Goal: Task Accomplishment & Management: Use online tool/utility

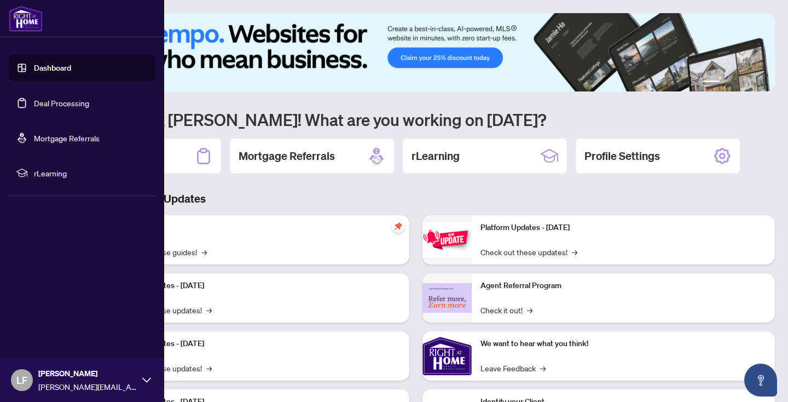
click at [76, 103] on link "Deal Processing" at bounding box center [61, 103] width 55 height 10
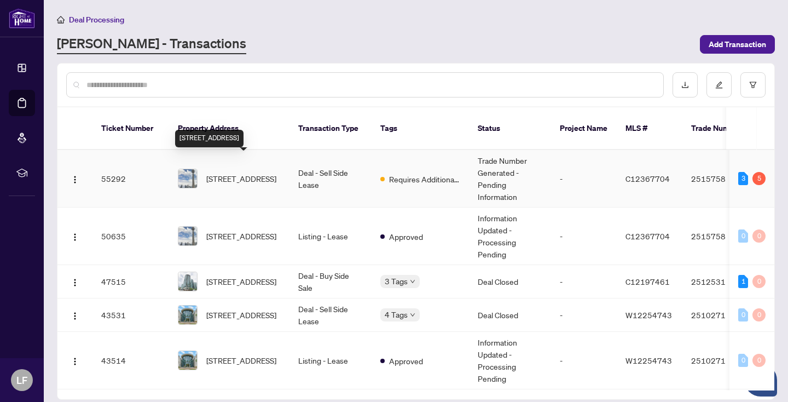
click at [251, 172] on span "[STREET_ADDRESS]" at bounding box center [241, 178] width 70 height 12
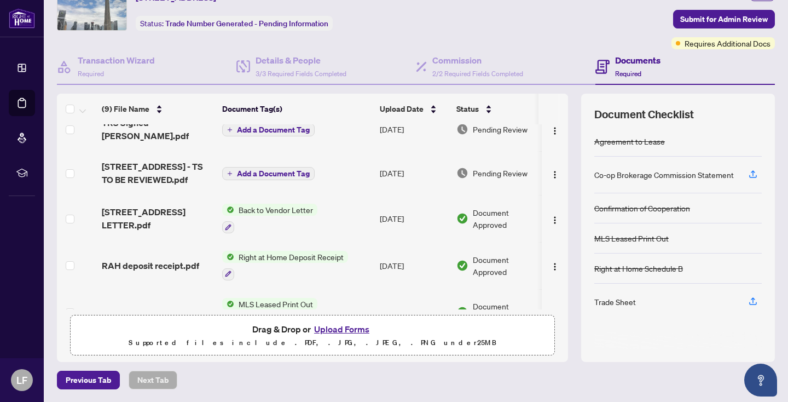
scroll to position [67, 0]
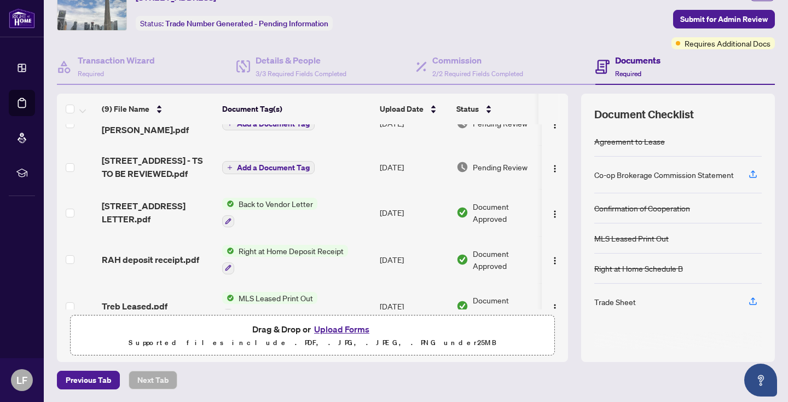
click at [338, 328] on button "Upload Forms" at bounding box center [342, 329] width 62 height 14
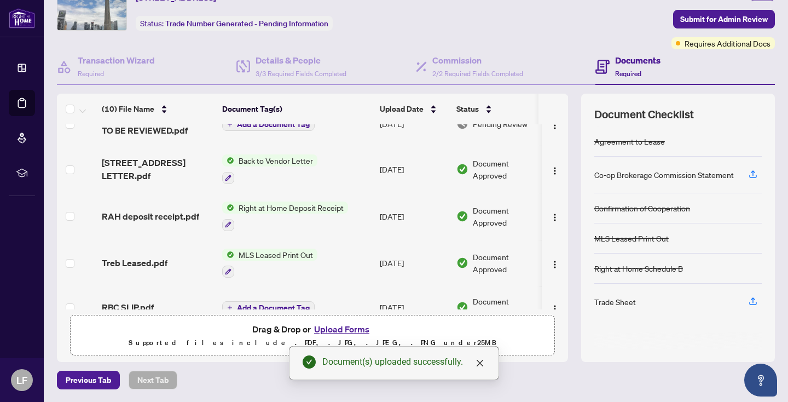
scroll to position [176, 0]
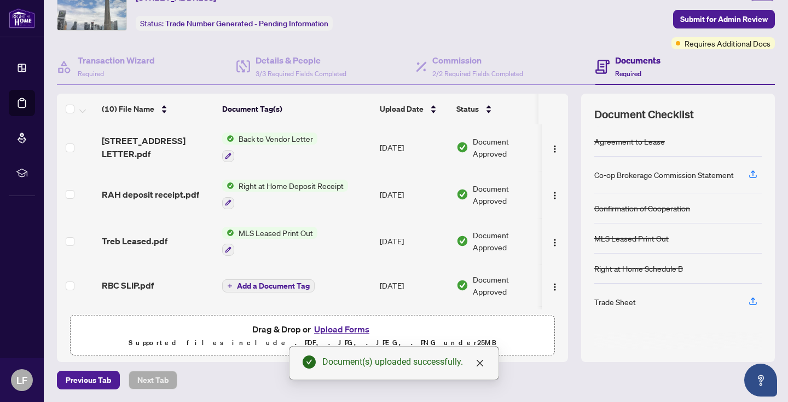
click at [340, 326] on button "Upload Forms" at bounding box center [342, 329] width 62 height 14
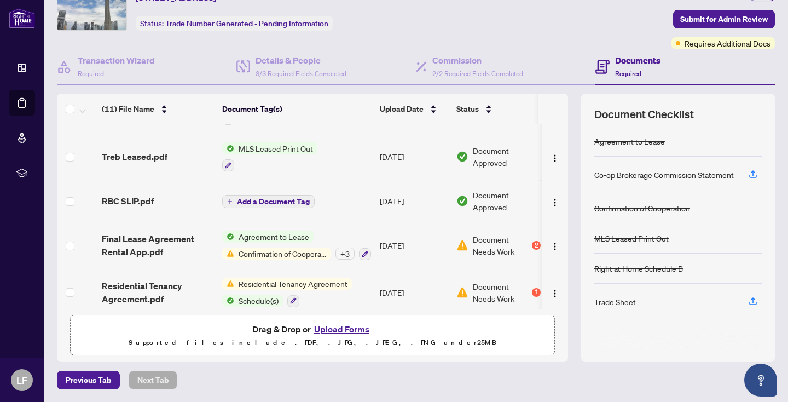
scroll to position [0, 0]
